Goal: Information Seeking & Learning: Learn about a topic

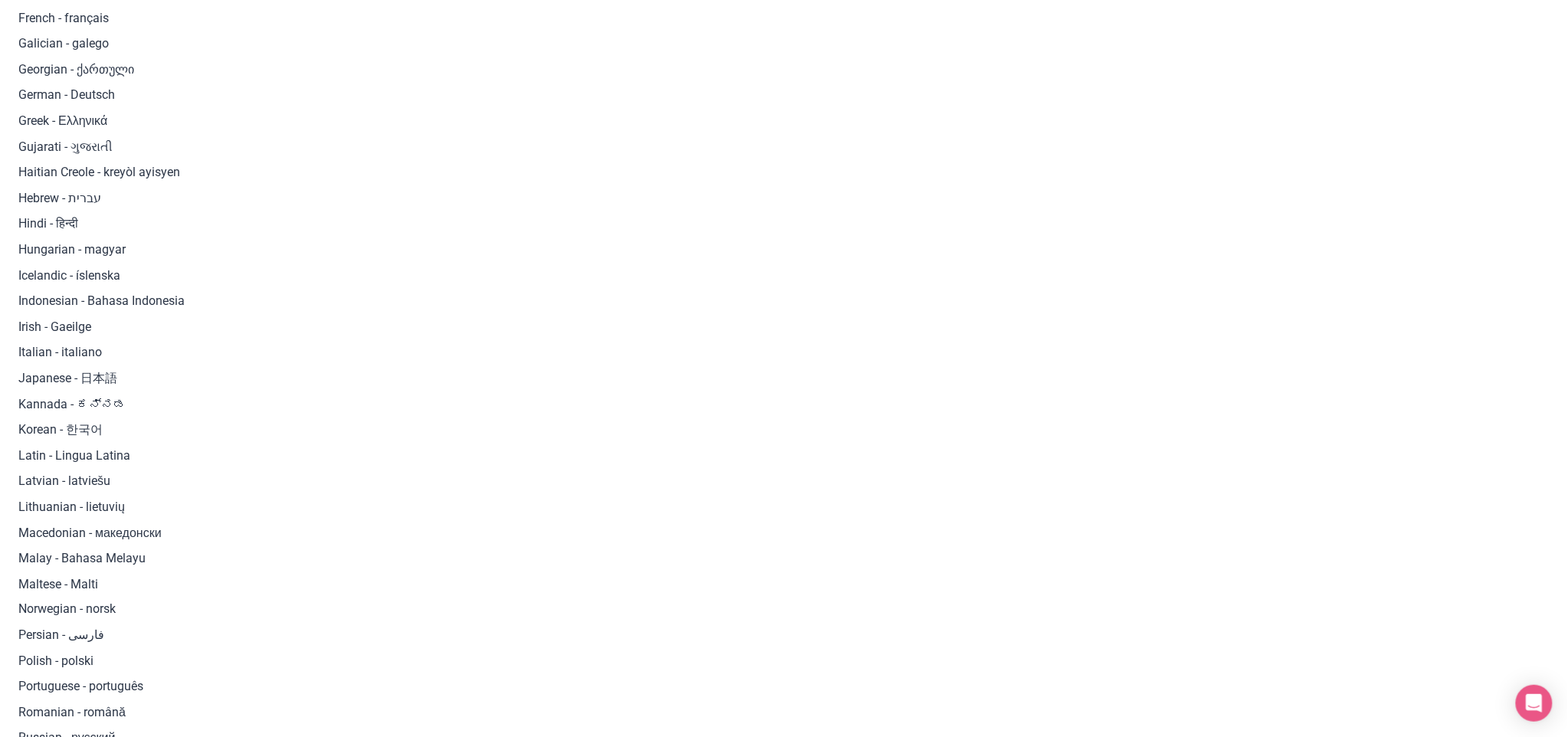
scroll to position [234, 0]
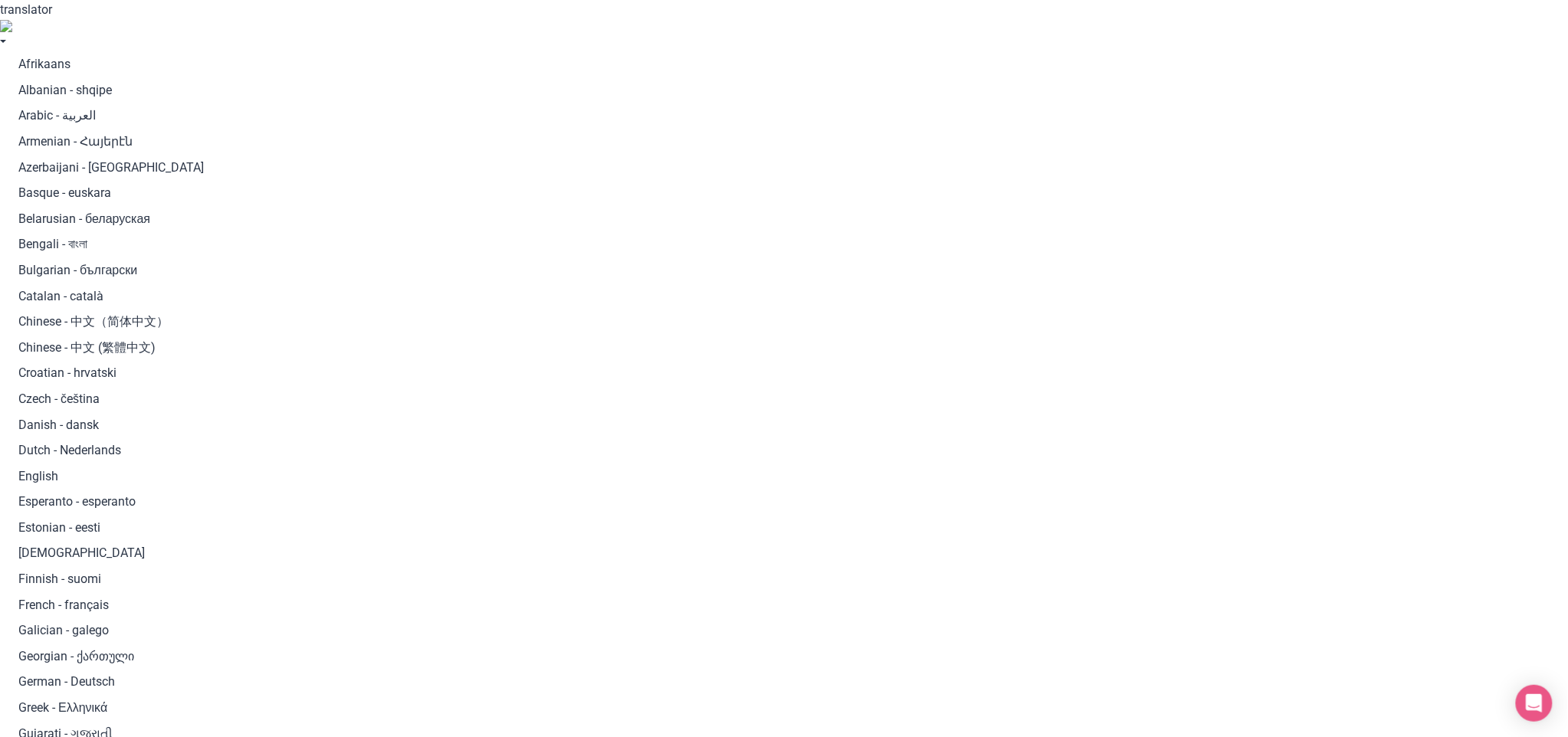
scroll to position [365, 0]
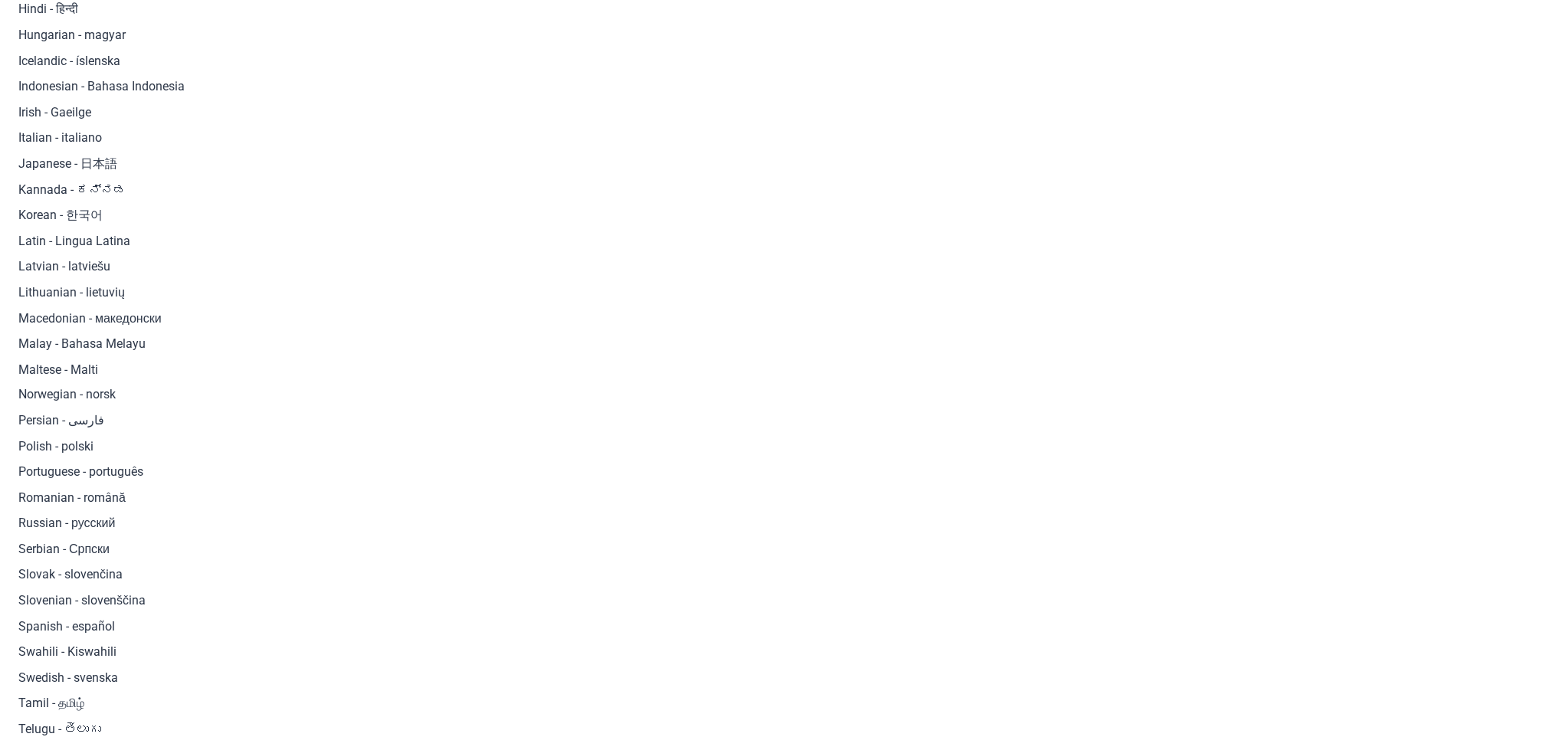
scroll to position [796, 0]
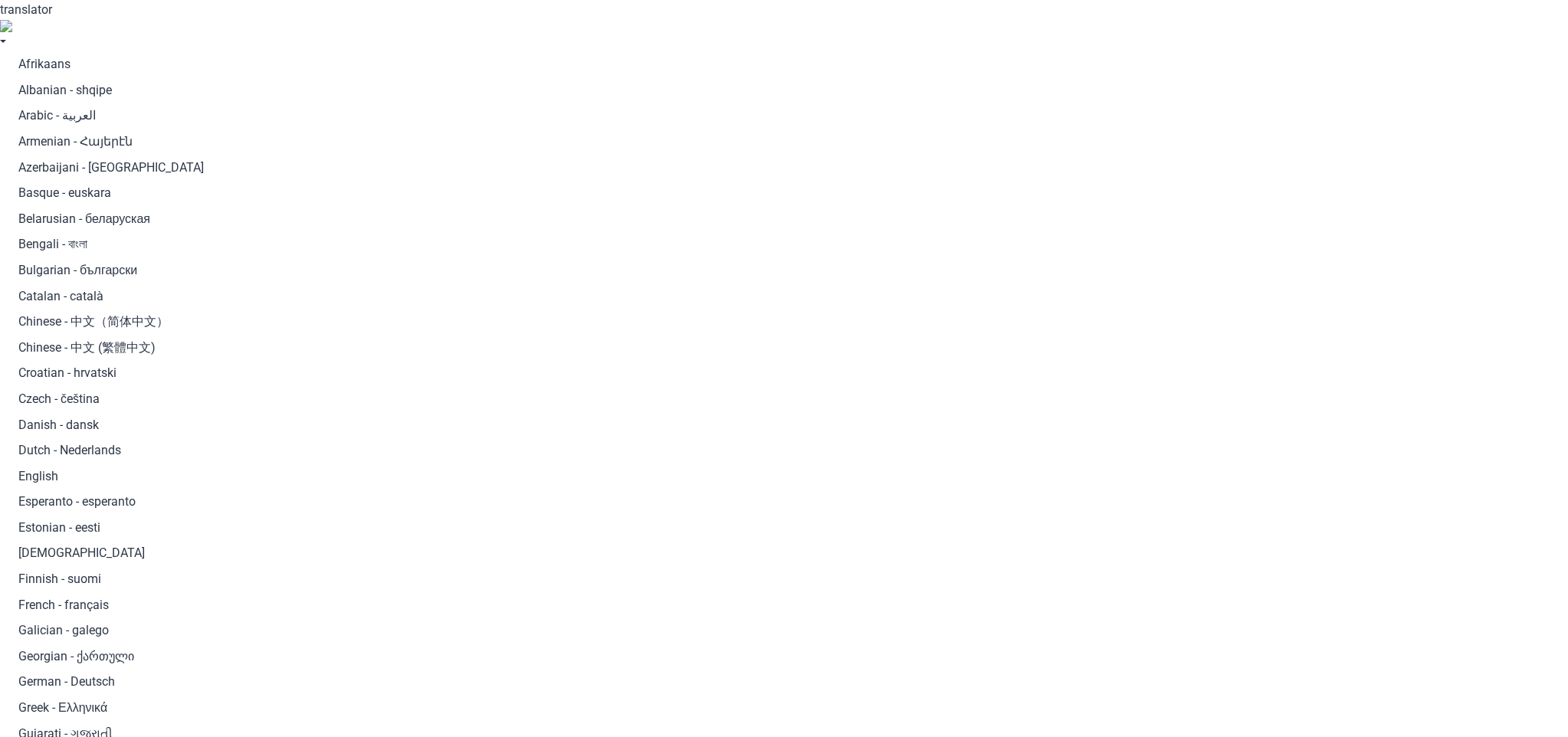
scroll to position [354, 0]
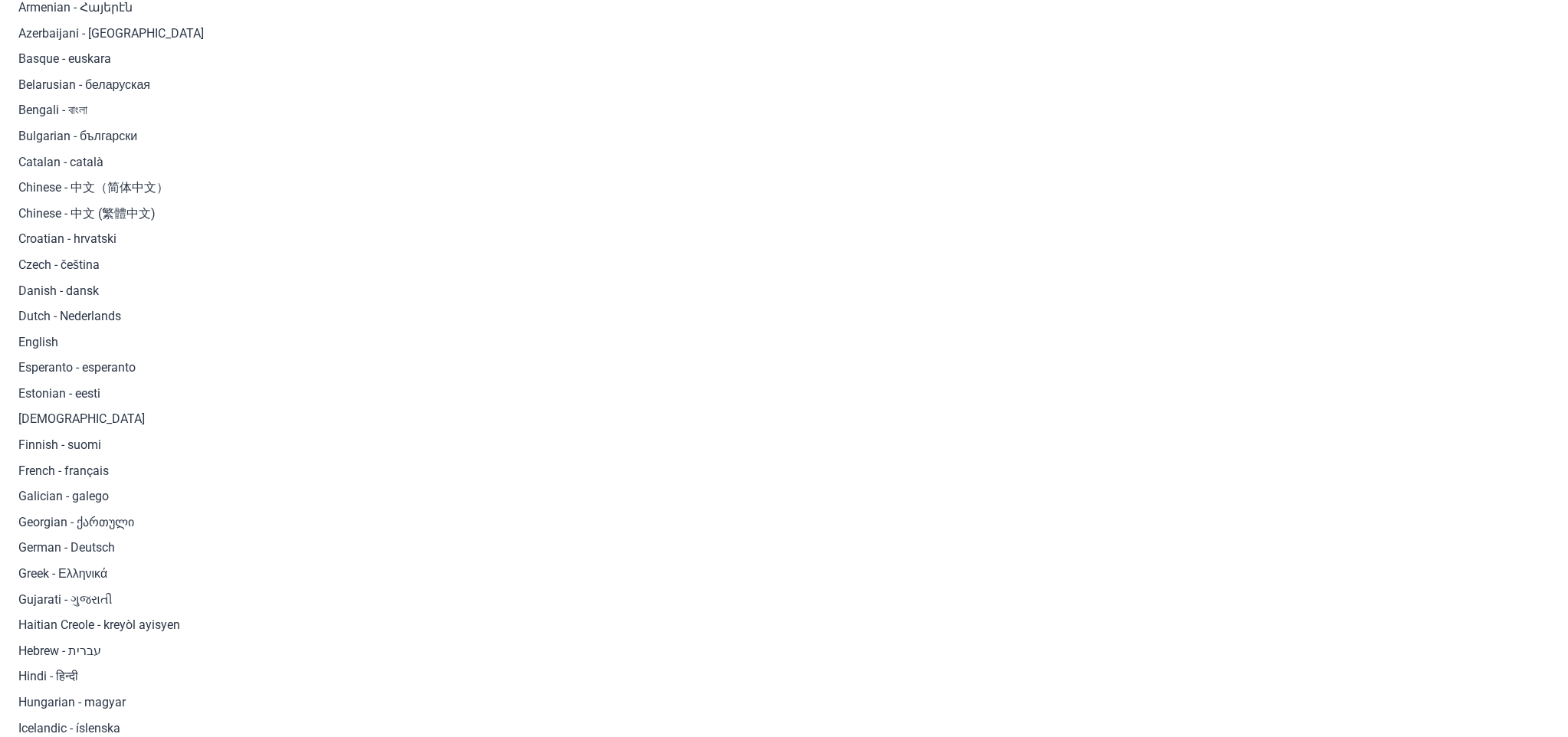
scroll to position [0, 0]
